Goal: Task Accomplishment & Management: Use online tool/utility

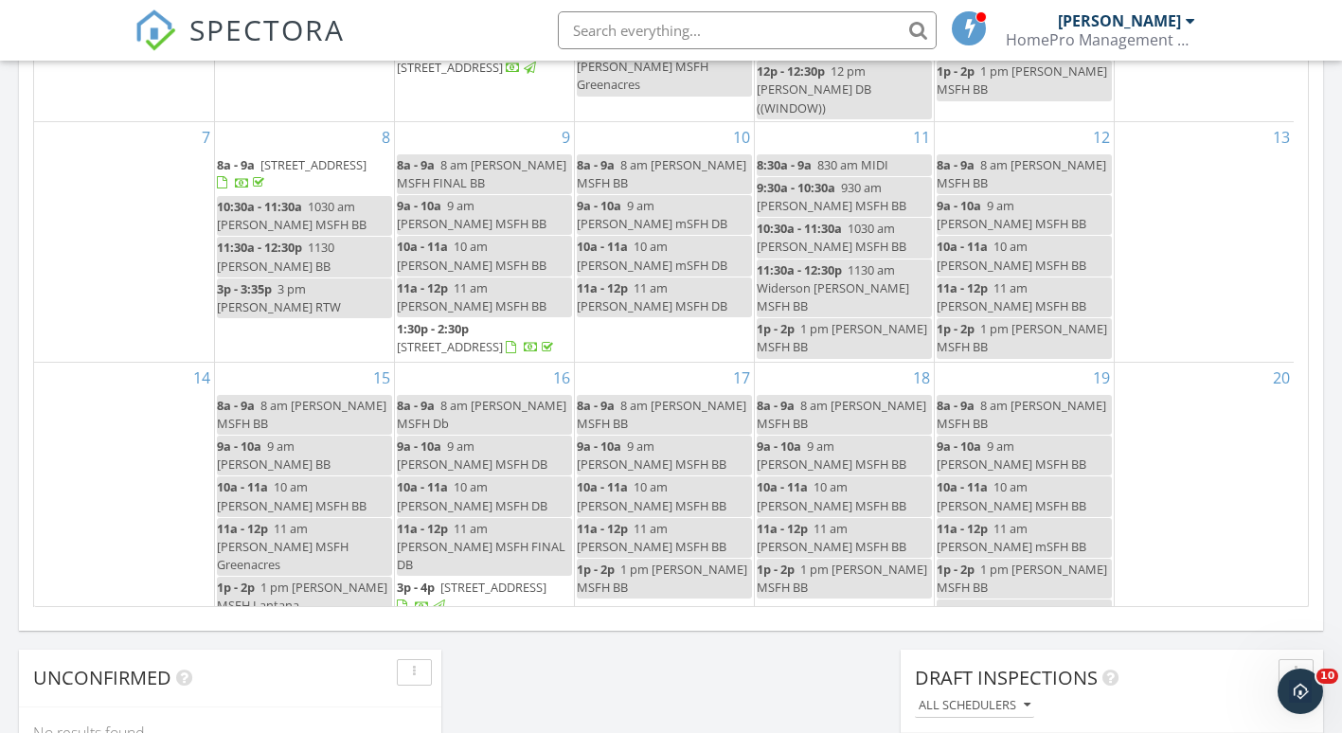
scroll to position [1754, 1372]
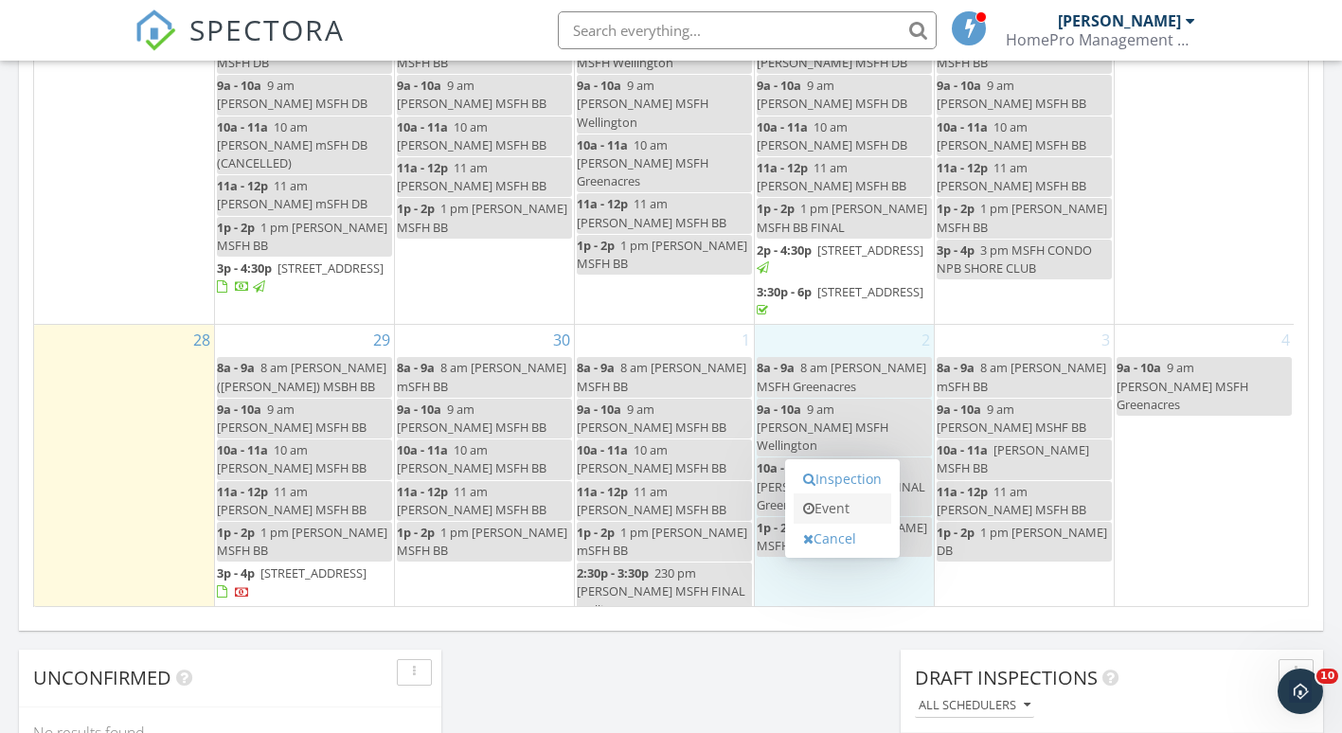
click at [815, 514] on link "Event" at bounding box center [843, 509] width 98 height 30
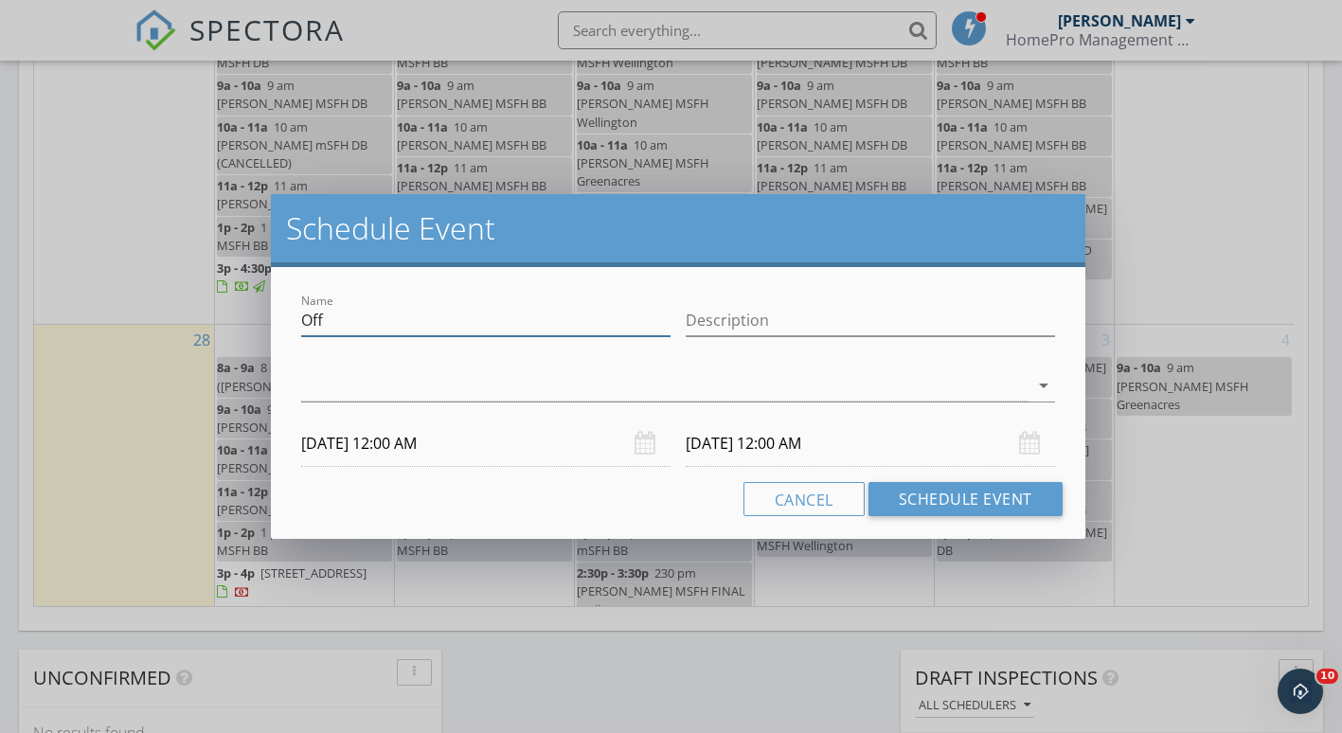
click at [338, 323] on input "Off" at bounding box center [485, 320] width 369 height 31
type input "O"
click at [318, 384] on div at bounding box center [664, 385] width 727 height 31
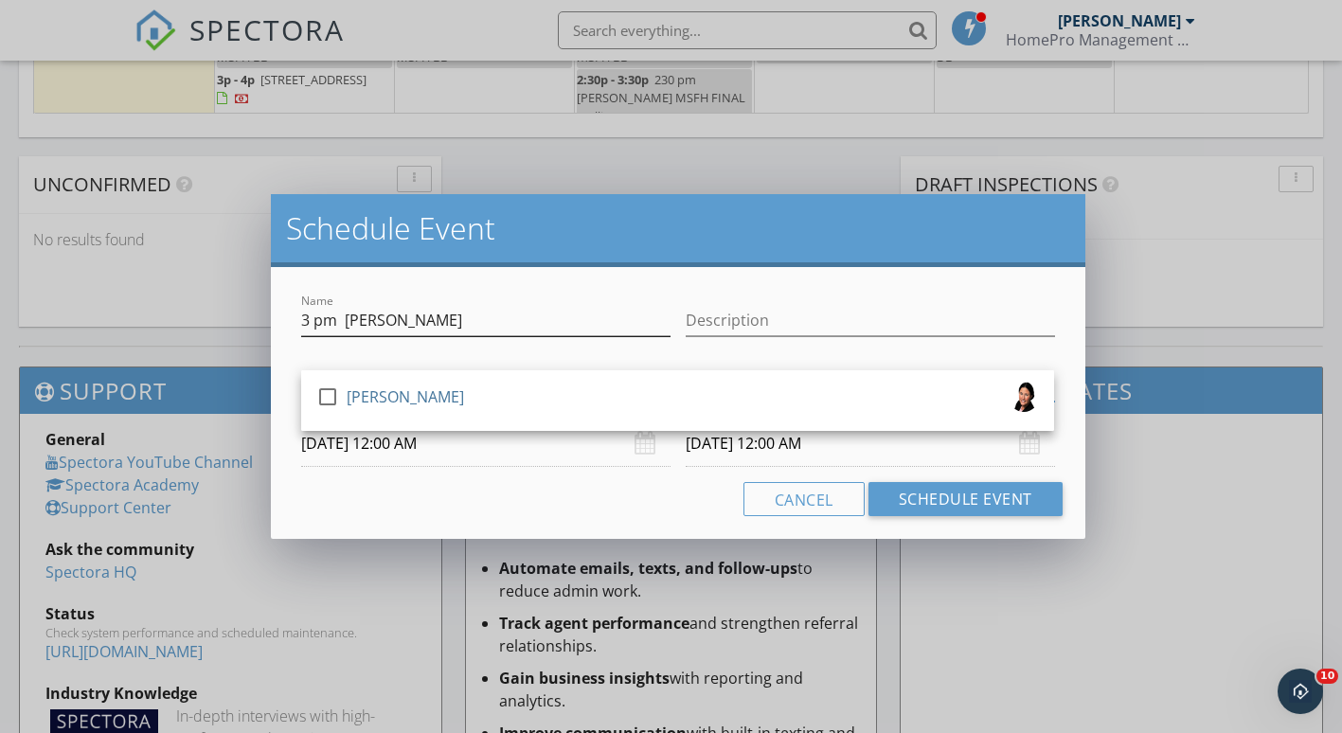
scroll to position [1772, 0]
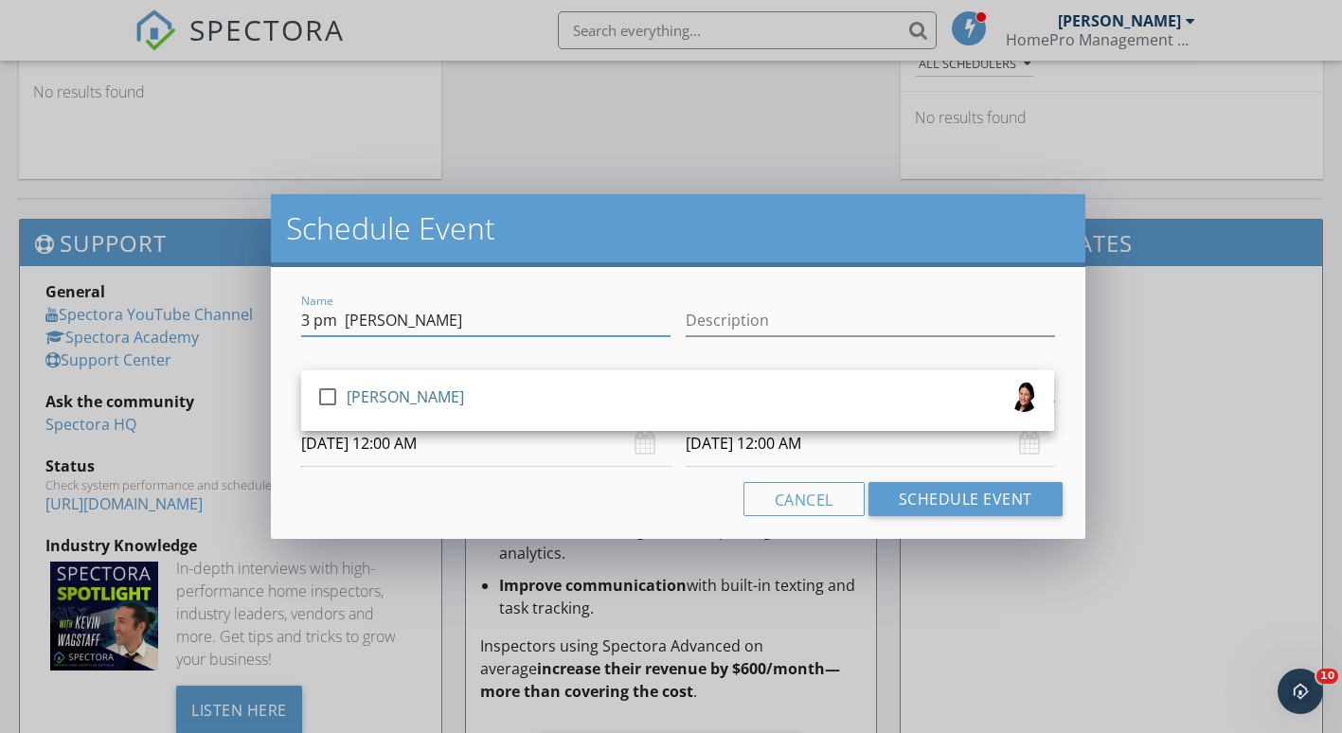
click at [459, 324] on input "3 pm [PERSON_NAME]" at bounding box center [485, 320] width 369 height 31
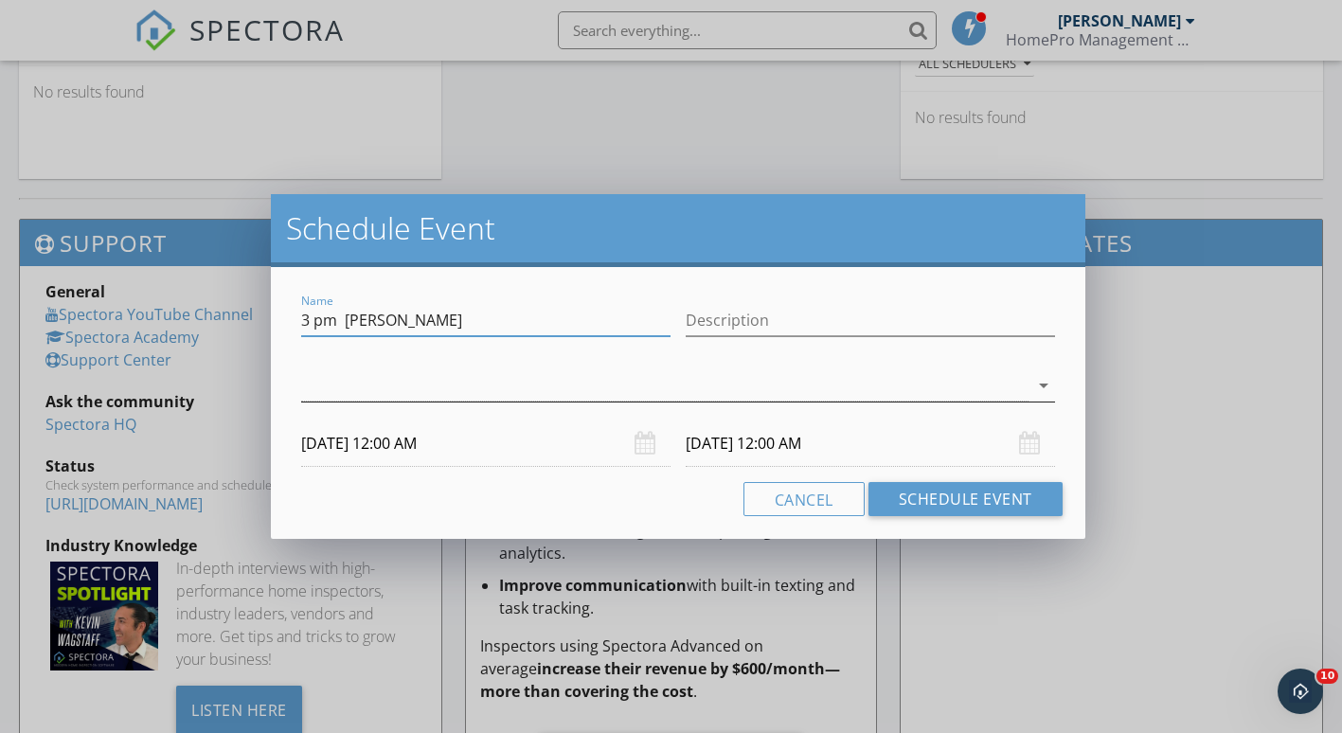
type input "3 pm [PERSON_NAME]"
click at [333, 386] on div at bounding box center [664, 385] width 727 height 31
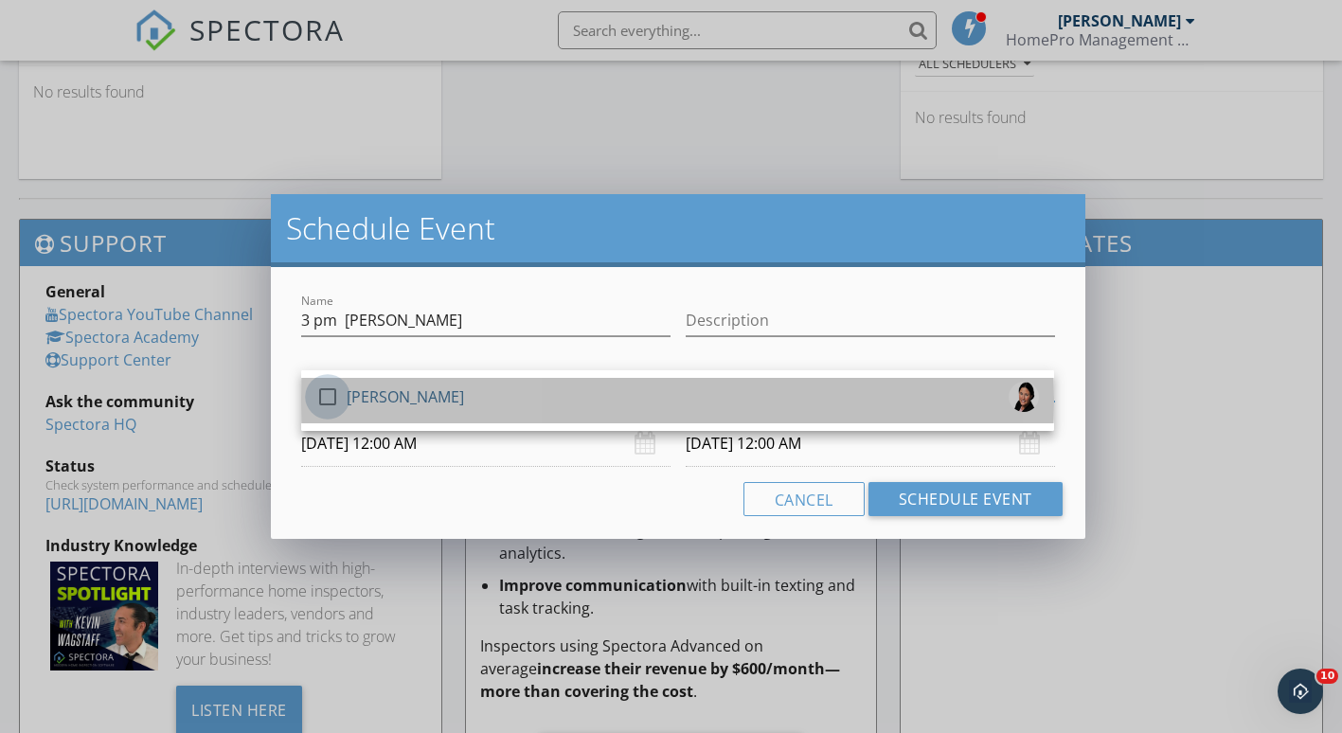
click at [333, 398] on div at bounding box center [328, 397] width 32 height 32
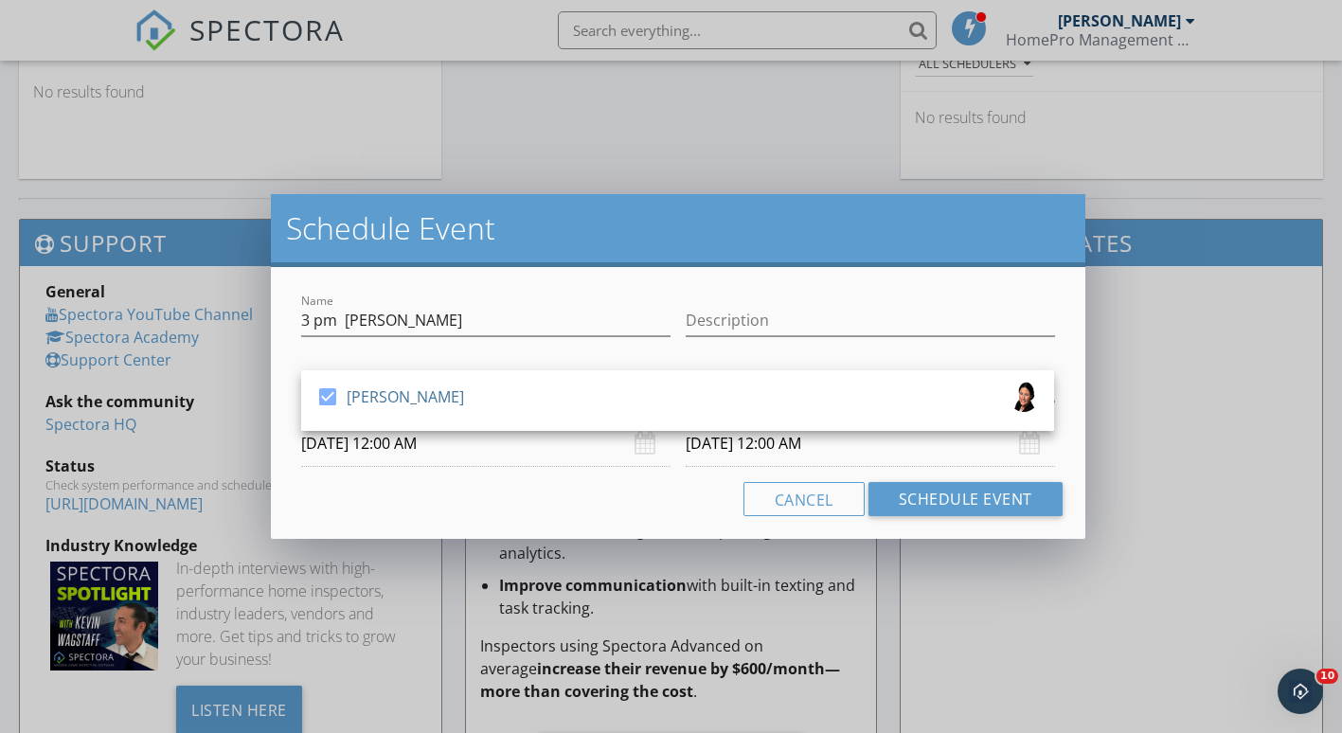
click at [345, 444] on input "[DATE] 12:00 AM" at bounding box center [485, 444] width 369 height 46
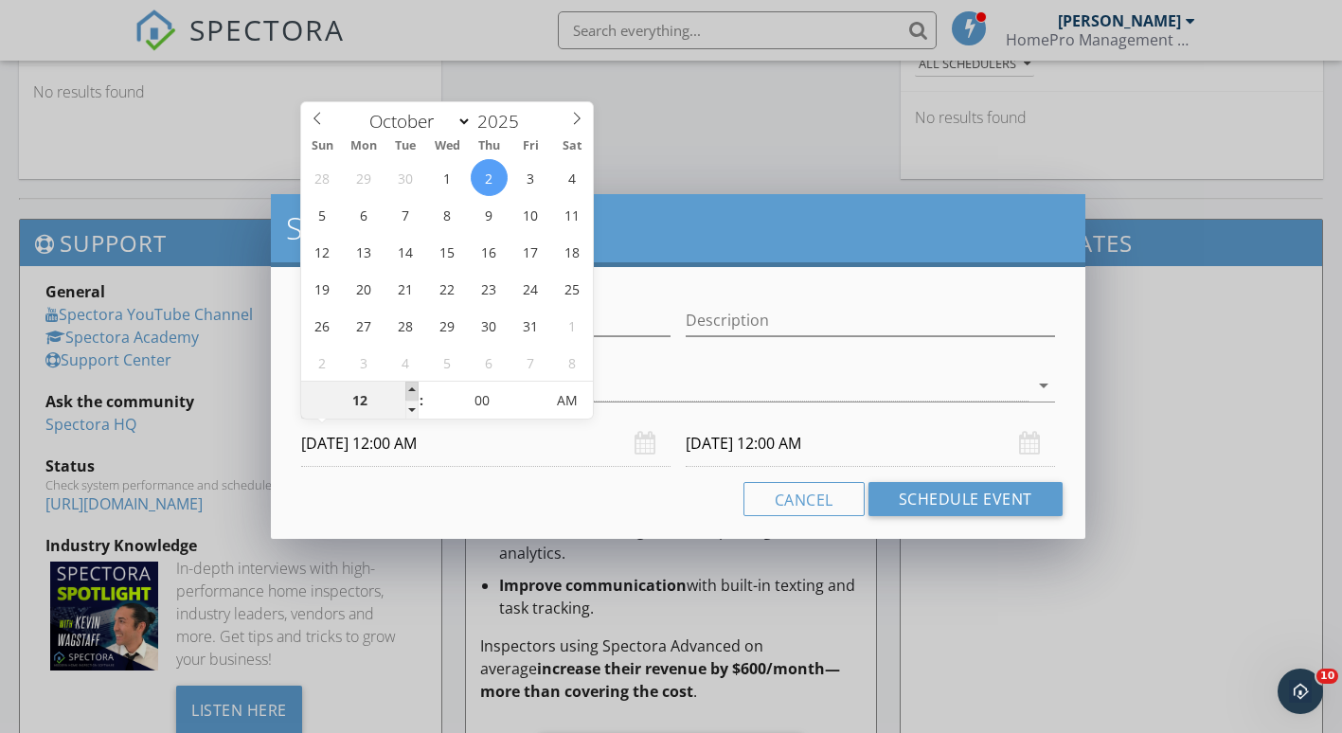
click at [409, 391] on span at bounding box center [411, 391] width 13 height 19
type input "04"
type input "[DATE] 4:00 AM"
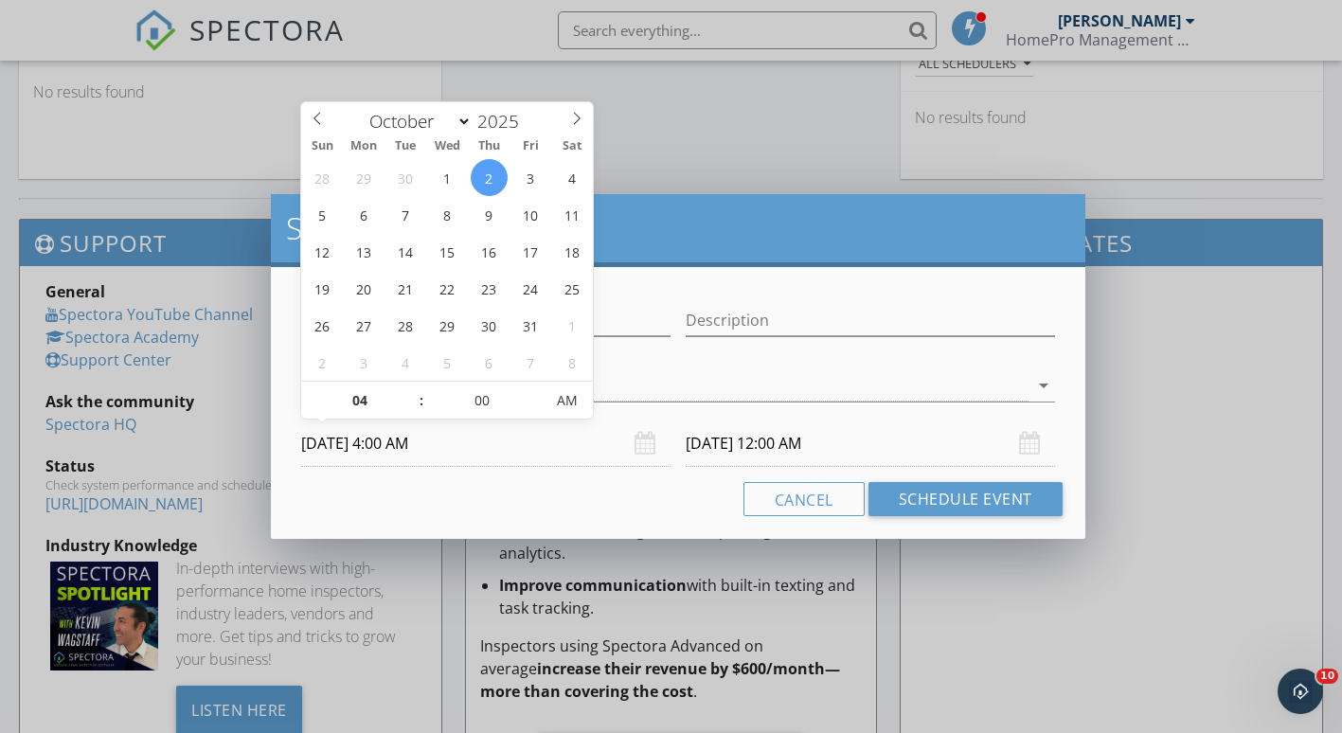
type input "[DATE] 4:00 AM"
type input "03"
type input "[DATE] 3:00 AM"
click at [413, 410] on span at bounding box center [411, 410] width 13 height 19
type input "[DATE] 3:00 AM"
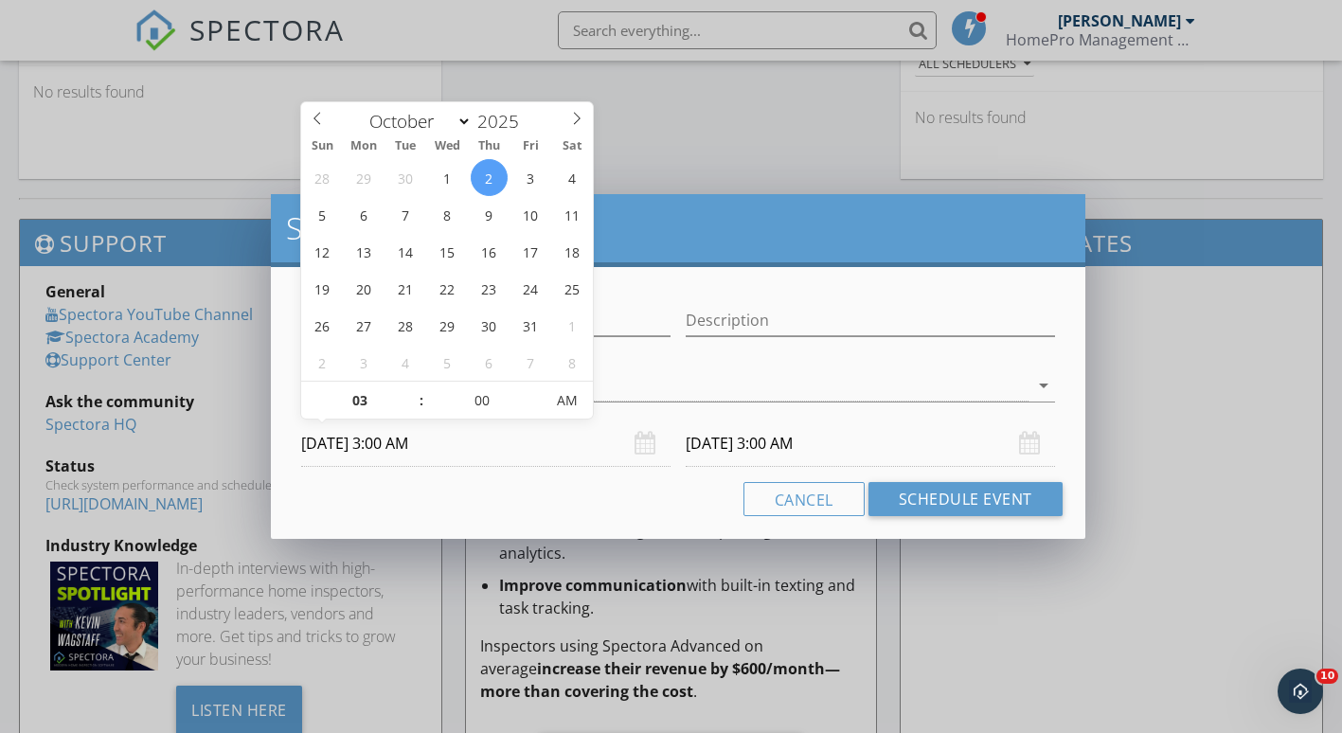
click at [590, 419] on div at bounding box center [677, 414] width 753 height 11
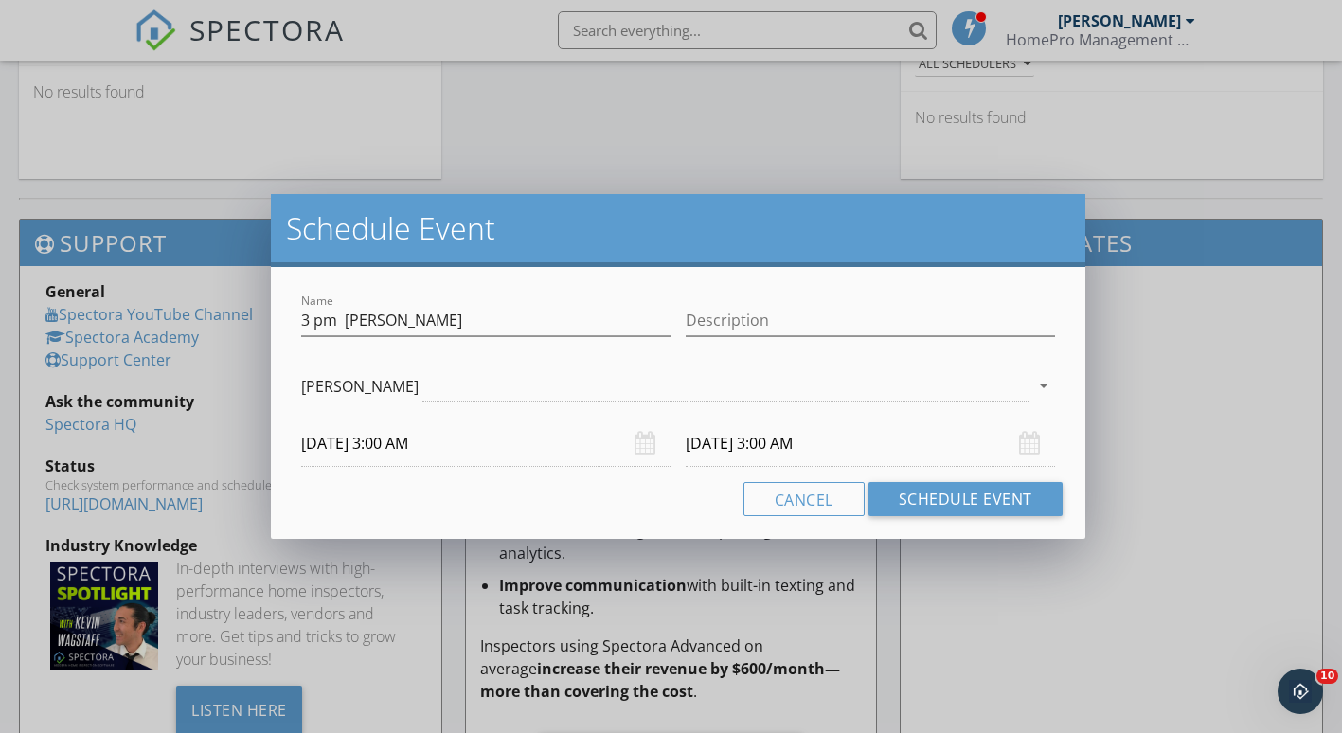
click at [464, 459] on input "[DATE] 3:00 AM" at bounding box center [485, 444] width 369 height 46
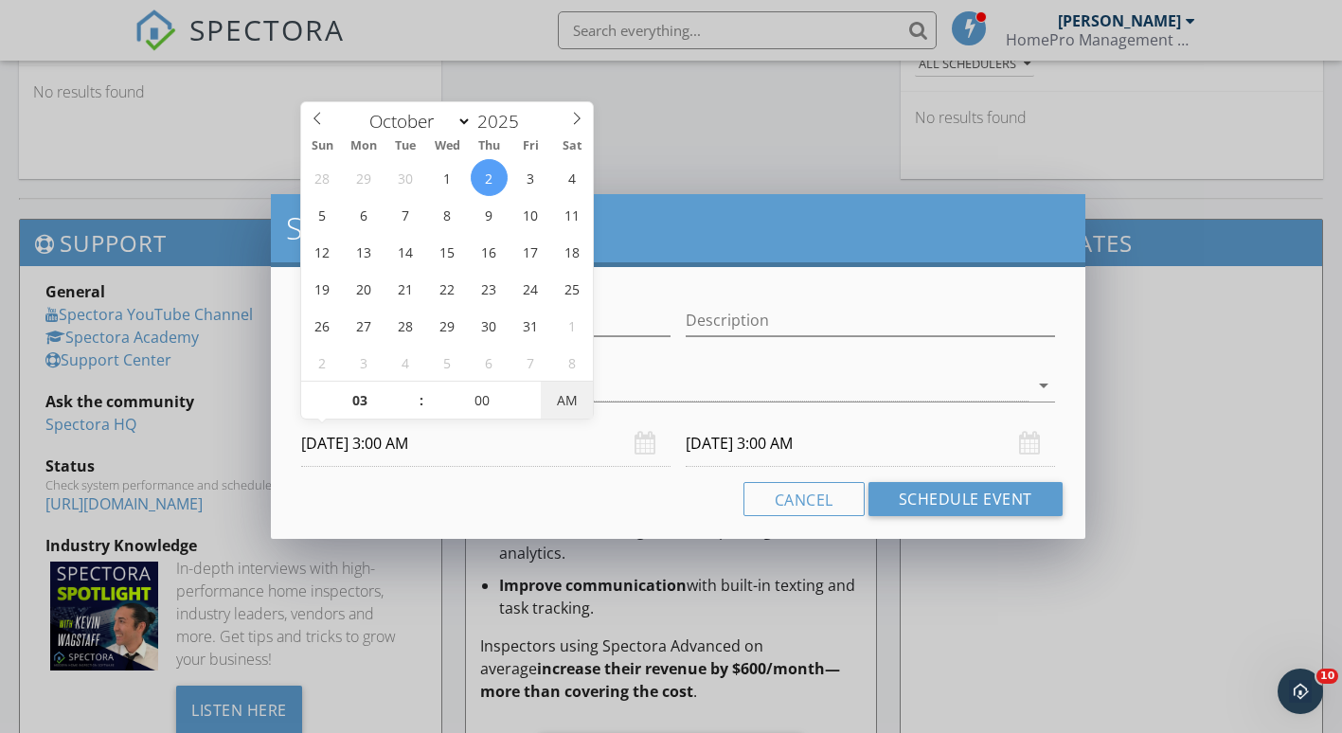
type input "[DATE] 3:00 PM"
click at [574, 406] on span "AM" at bounding box center [567, 401] width 52 height 38
click at [718, 445] on input "[DATE] 3:00 PM" at bounding box center [870, 444] width 369 height 46
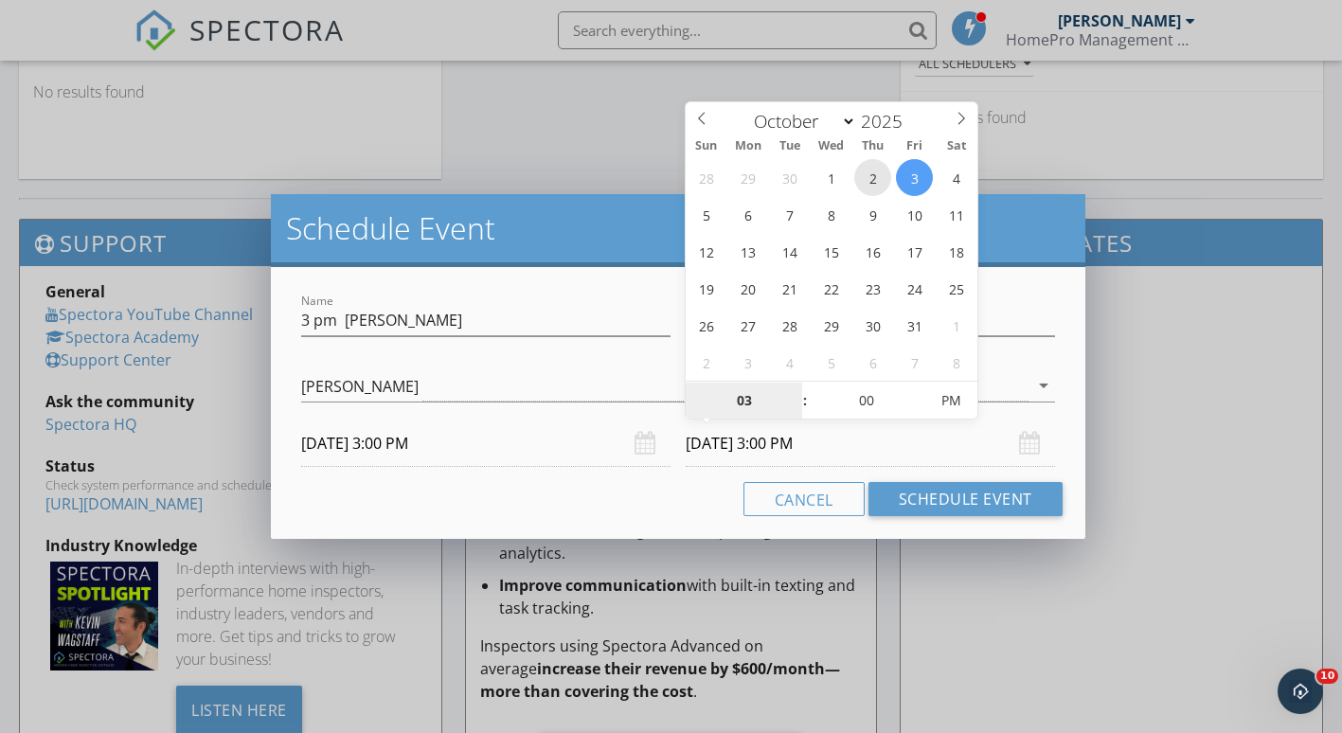
type input "[DATE] 3:00 PM"
type input "04"
type input "[DATE] 4:00 PM"
click at [799, 389] on span at bounding box center [795, 391] width 13 height 19
type input "05"
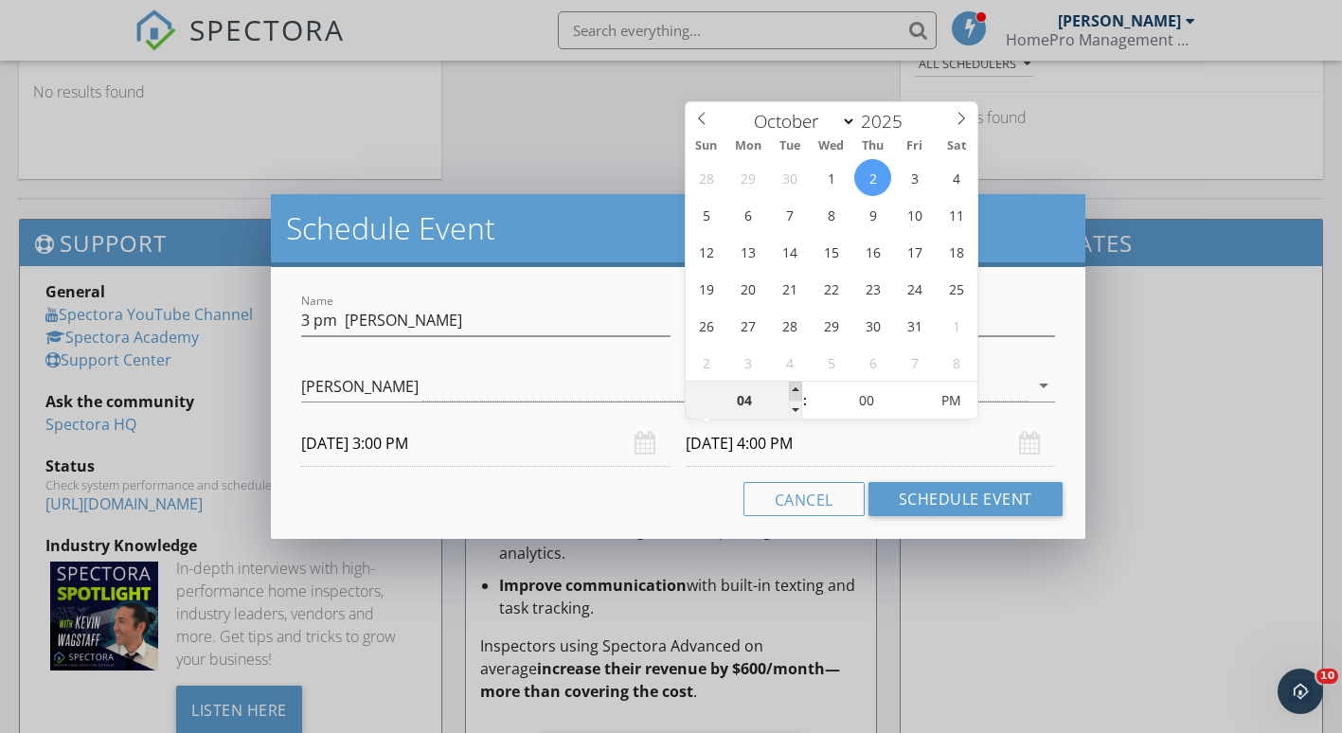
type input "[DATE] 5:00 PM"
click at [799, 389] on span at bounding box center [795, 391] width 13 height 19
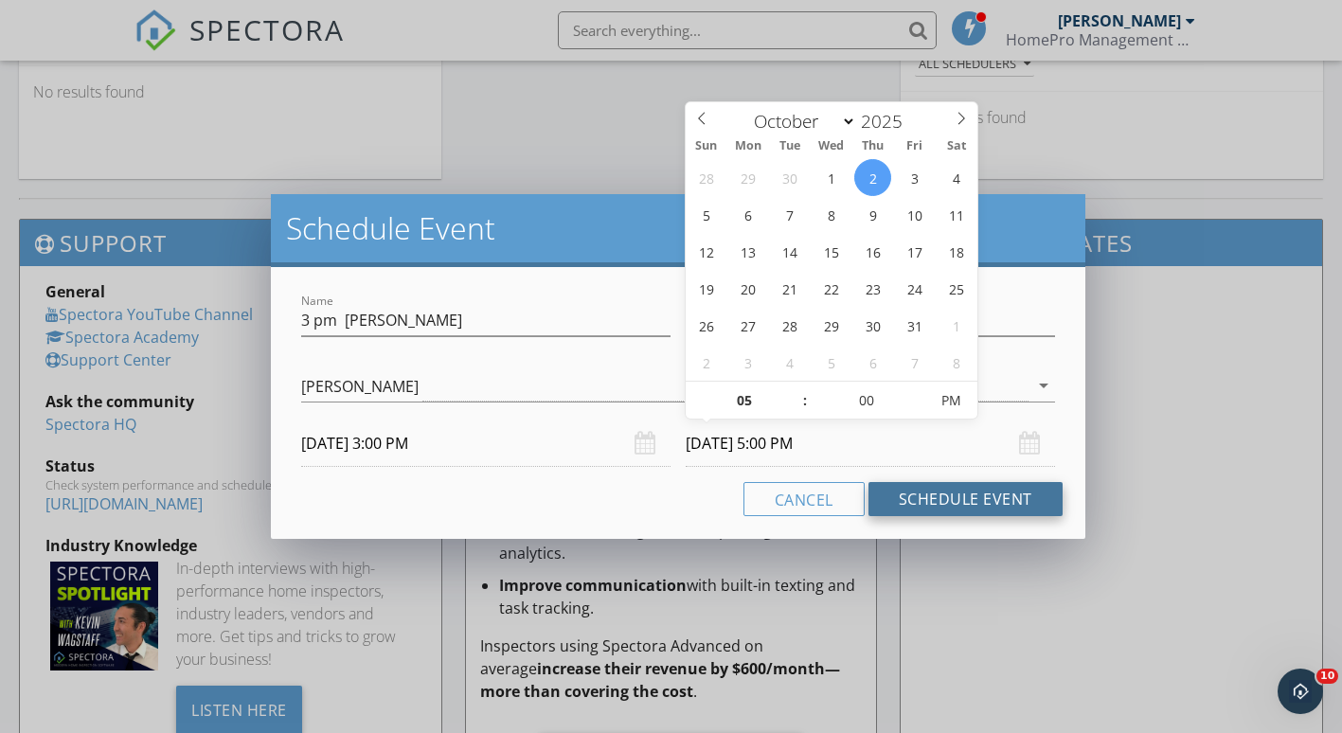
click at [895, 492] on button "Schedule Event" at bounding box center [966, 499] width 194 height 34
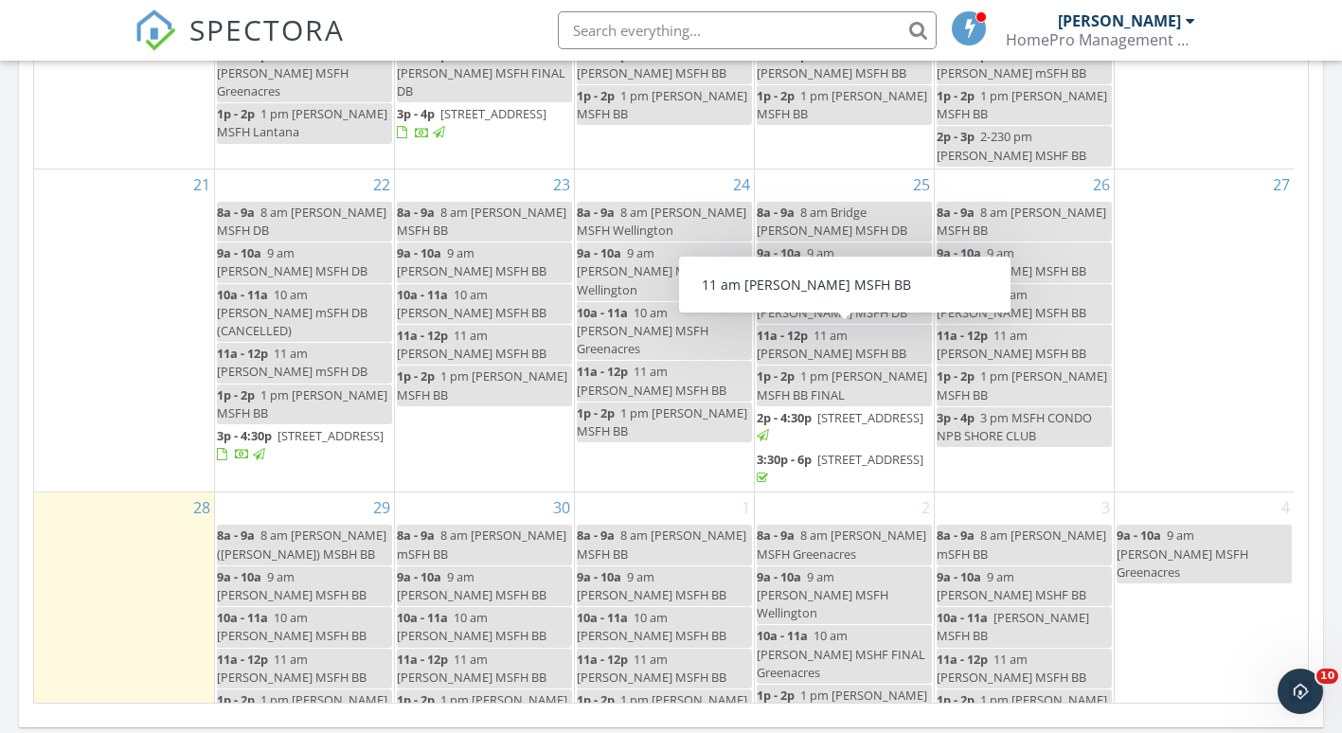
scroll to position [641, 0]
